Goal: Find specific page/section: Find specific page/section

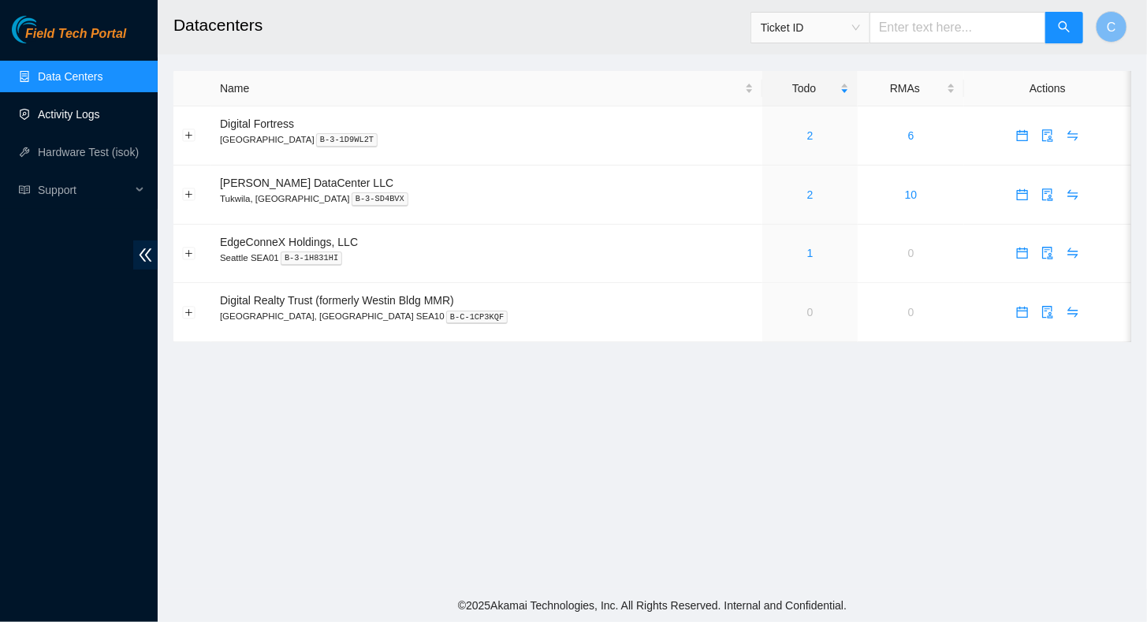
click at [50, 112] on link "Activity Logs" at bounding box center [69, 114] width 62 height 13
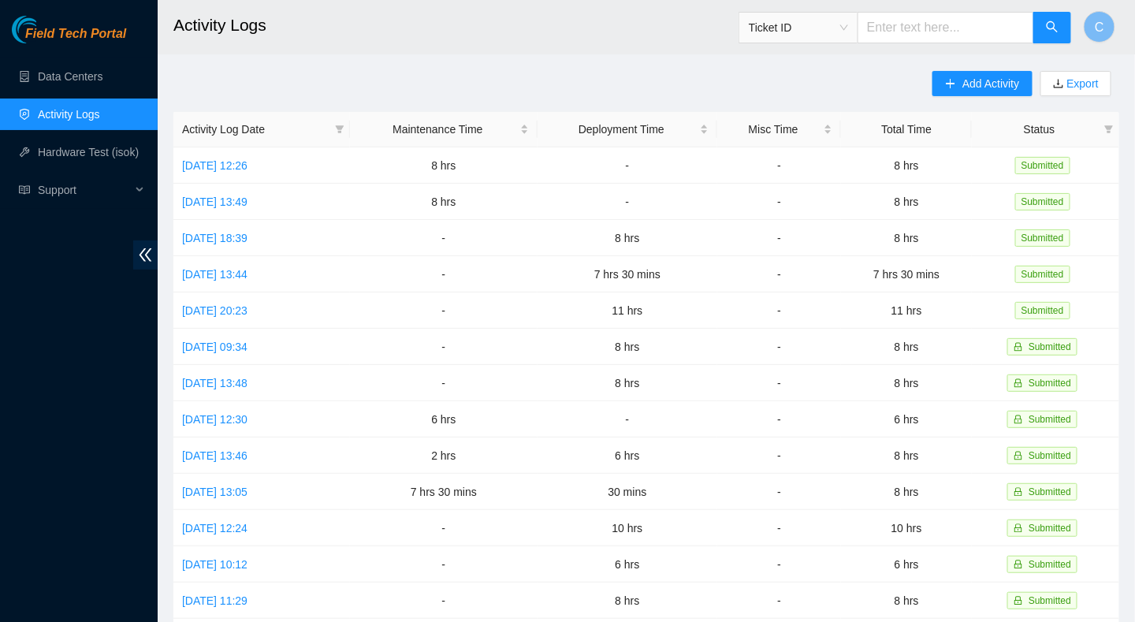
click at [58, 108] on link "Activity Logs" at bounding box center [69, 114] width 62 height 13
click at [55, 71] on link "Data Centers" at bounding box center [70, 76] width 65 height 13
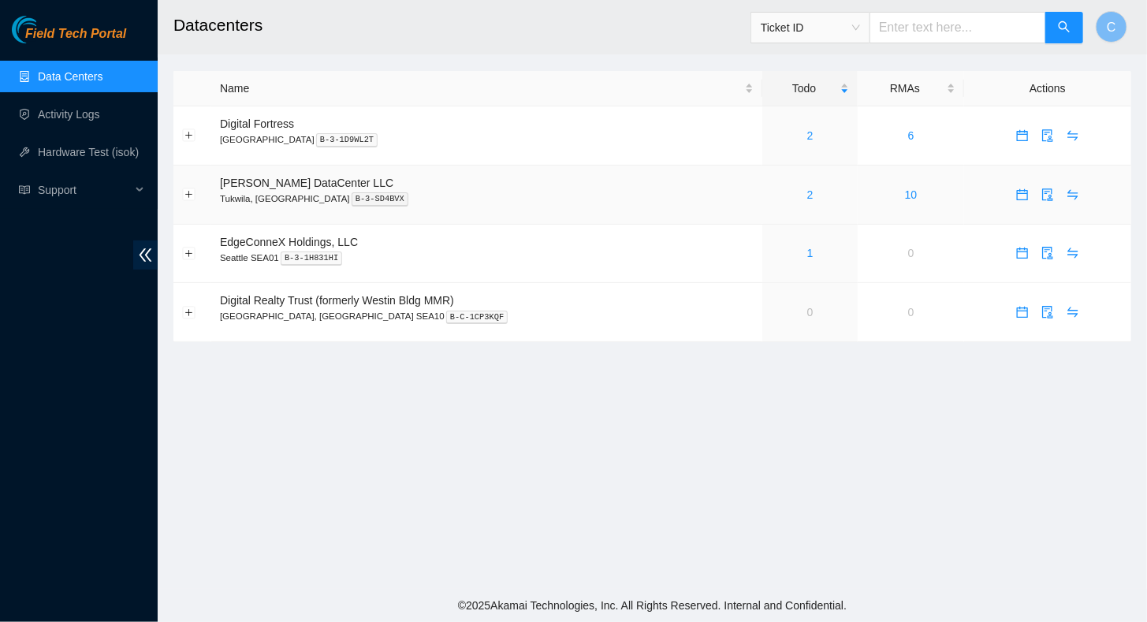
click at [771, 196] on div "2" at bounding box center [810, 194] width 78 height 17
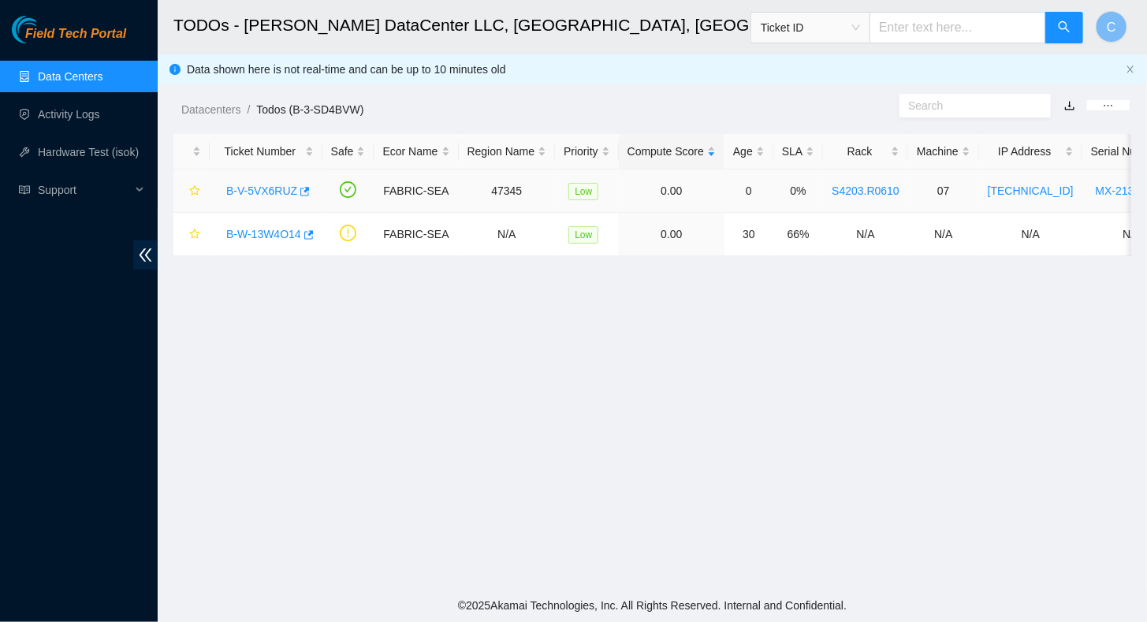
click at [252, 186] on link "B-V-5VX6RUZ" at bounding box center [261, 190] width 71 height 13
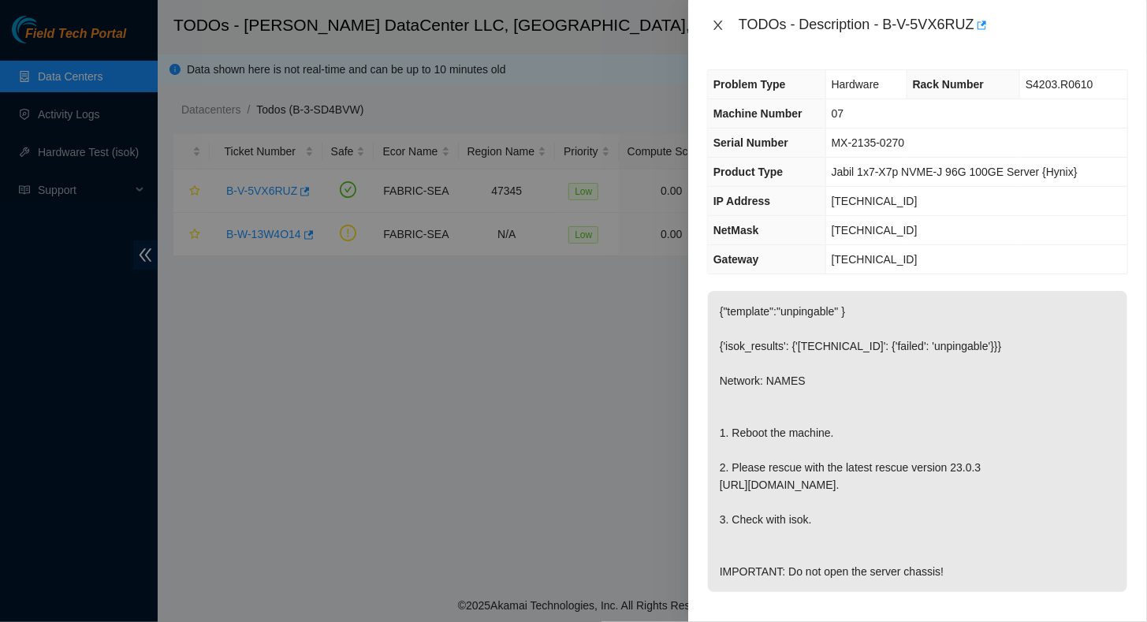
drag, startPoint x: 721, startPoint y: 25, endPoint x: 706, endPoint y: 33, distance: 16.9
click at [721, 25] on icon "close" at bounding box center [718, 25] width 13 height 13
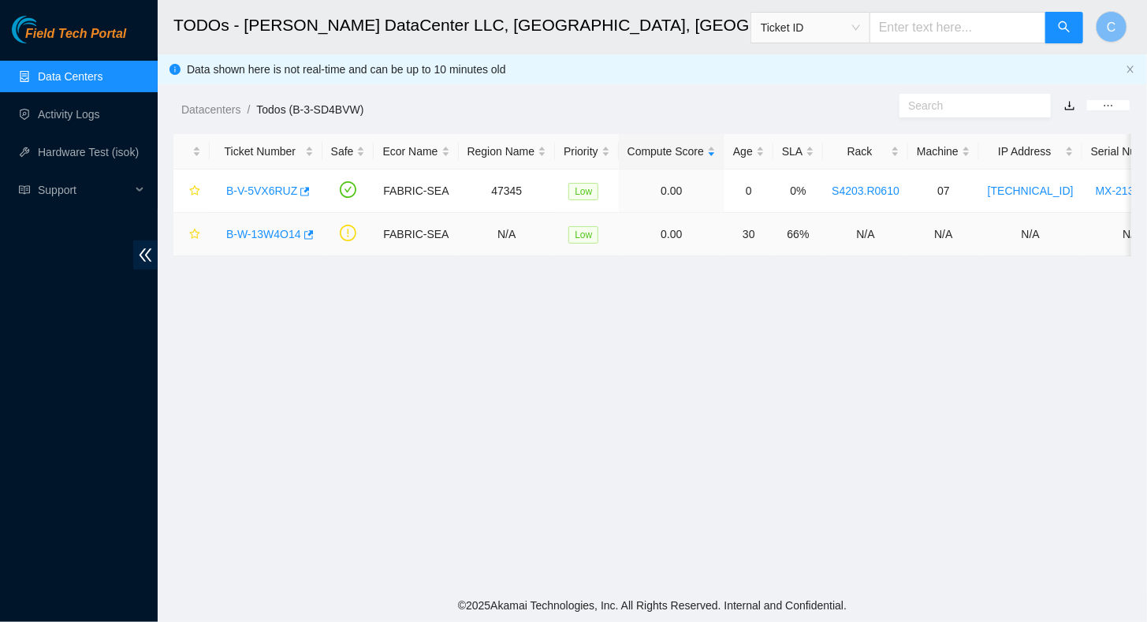
click at [278, 229] on link "B-W-13W4O14" at bounding box center [263, 234] width 75 height 13
